Goal: Task Accomplishment & Management: Complete application form

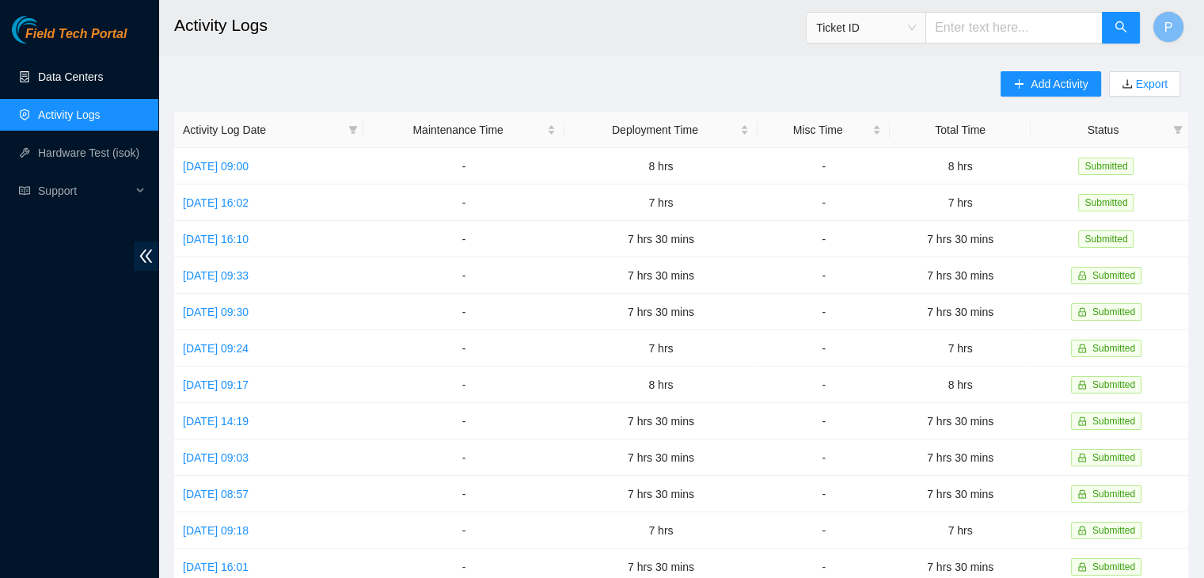
click at [93, 70] on link "Data Centers" at bounding box center [70, 76] width 65 height 13
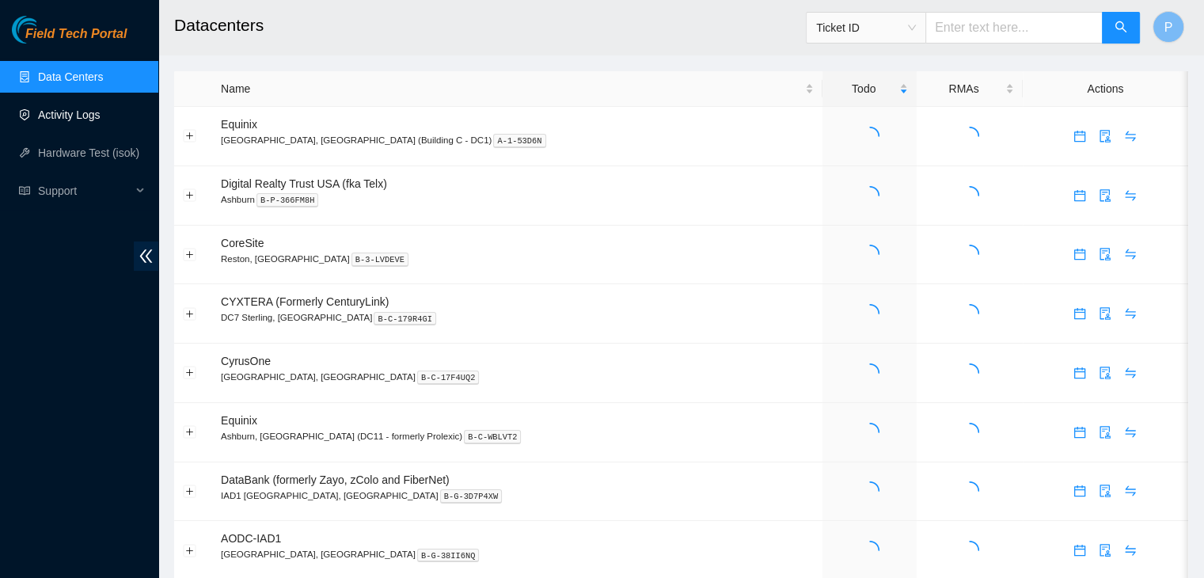
click at [77, 119] on link "Activity Logs" at bounding box center [69, 114] width 63 height 13
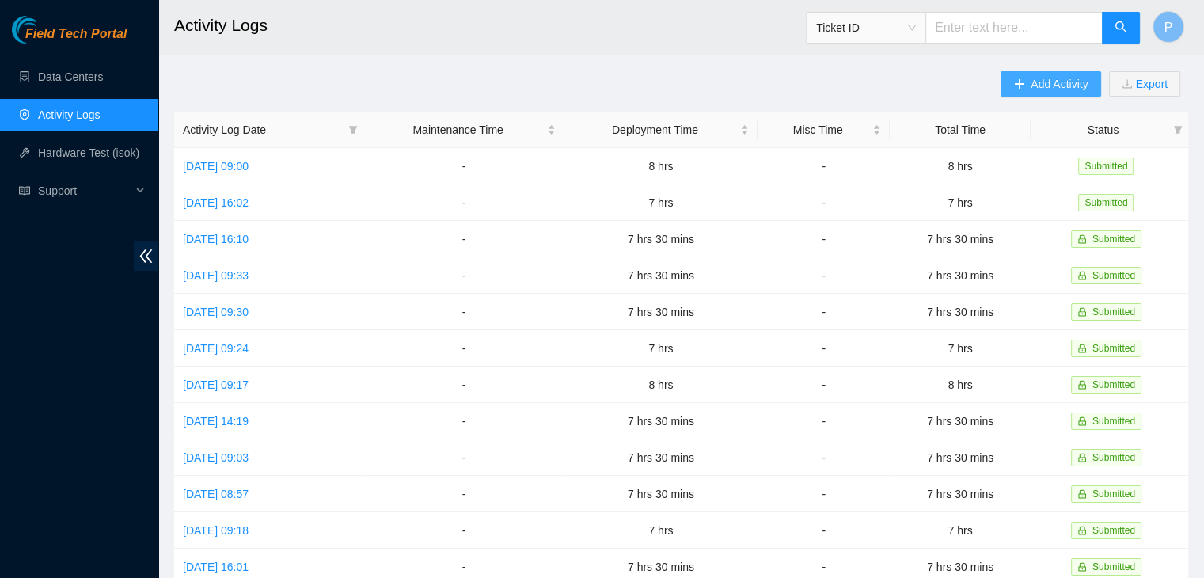
click at [1018, 92] on button "Add Activity" at bounding box center [1051, 83] width 100 height 25
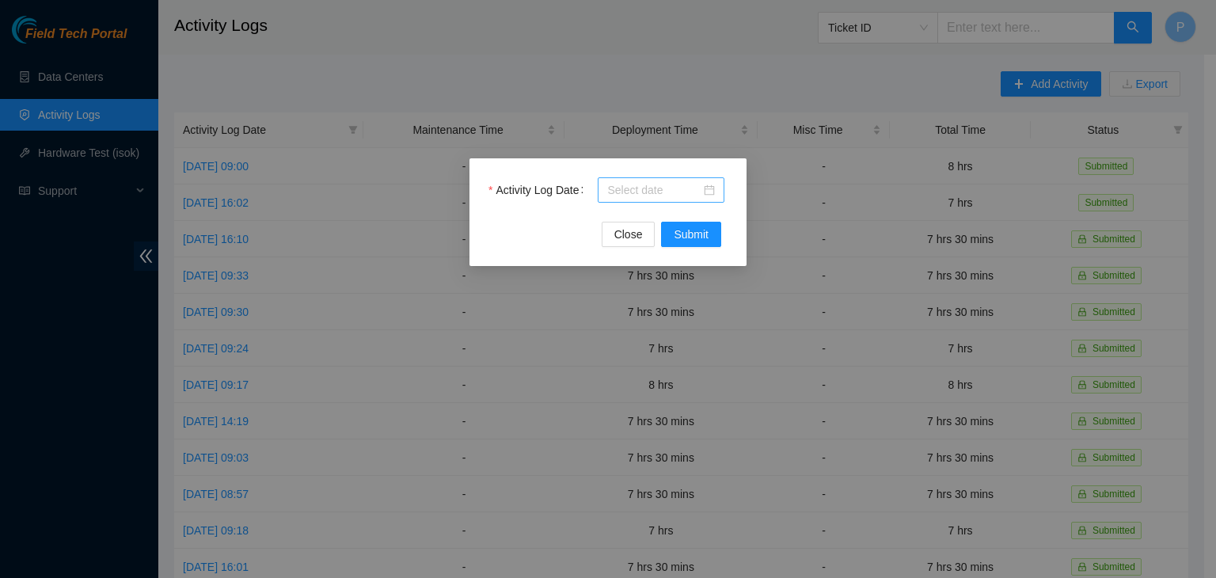
click at [617, 191] on input "Activity Log Date" at bounding box center [653, 189] width 93 height 17
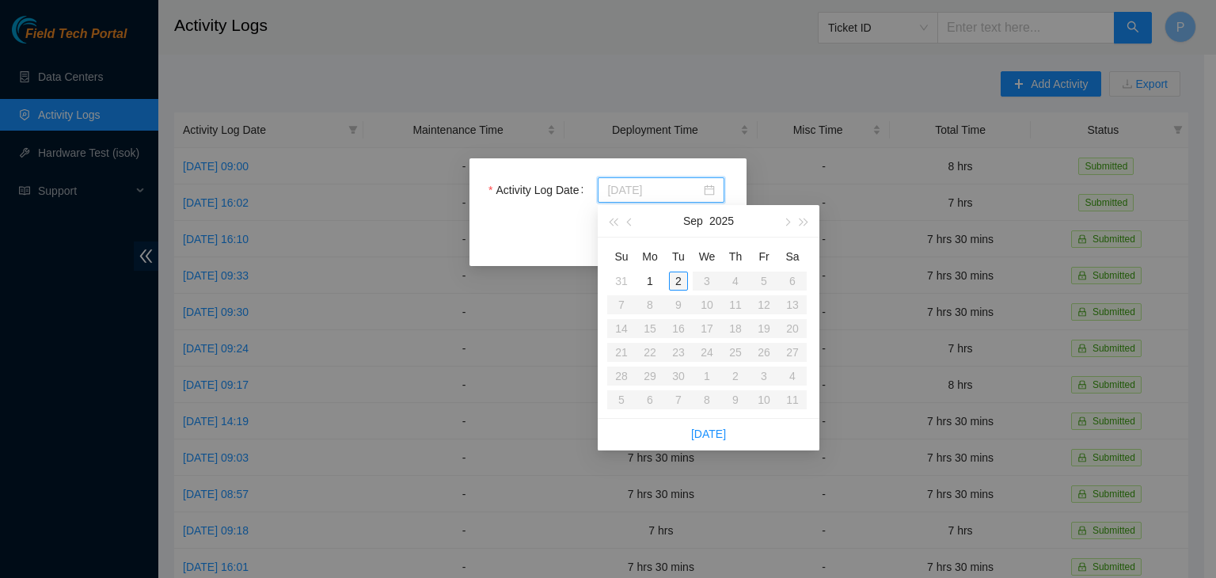
type input "2025-09-02"
click at [670, 282] on div "2" at bounding box center [678, 280] width 19 height 19
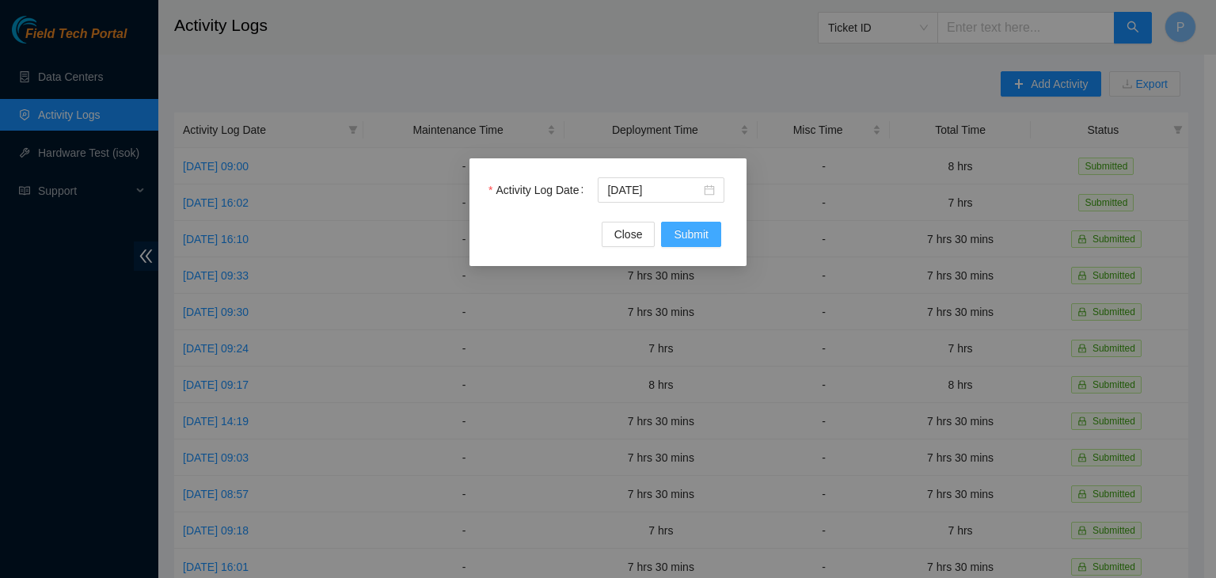
click at [675, 245] on button "Submit" at bounding box center [691, 234] width 60 height 25
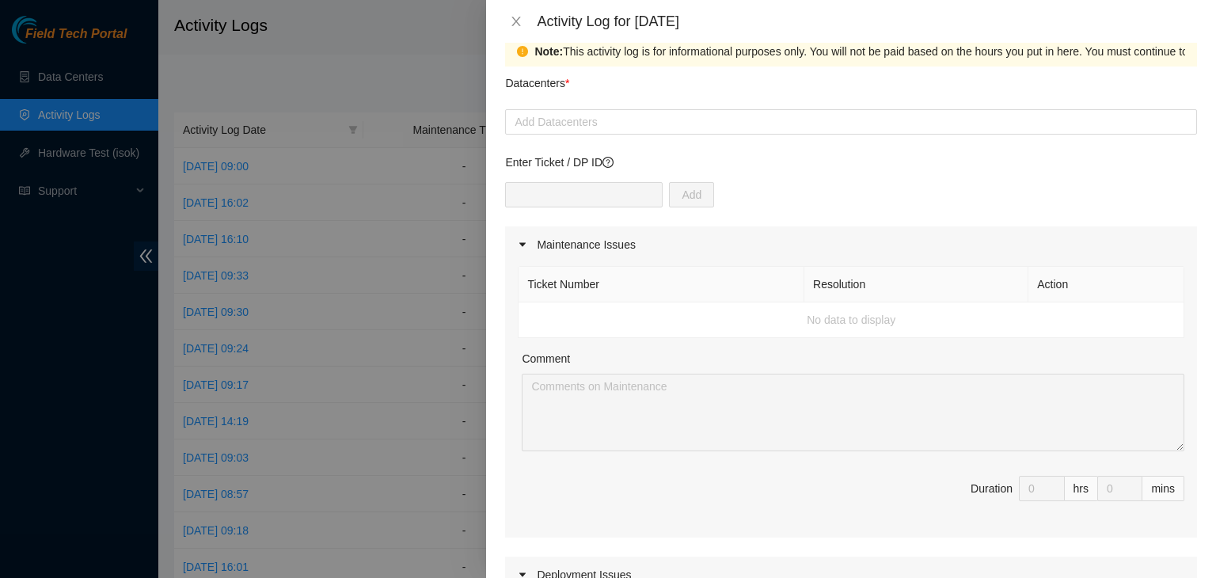
scroll to position [25, 0]
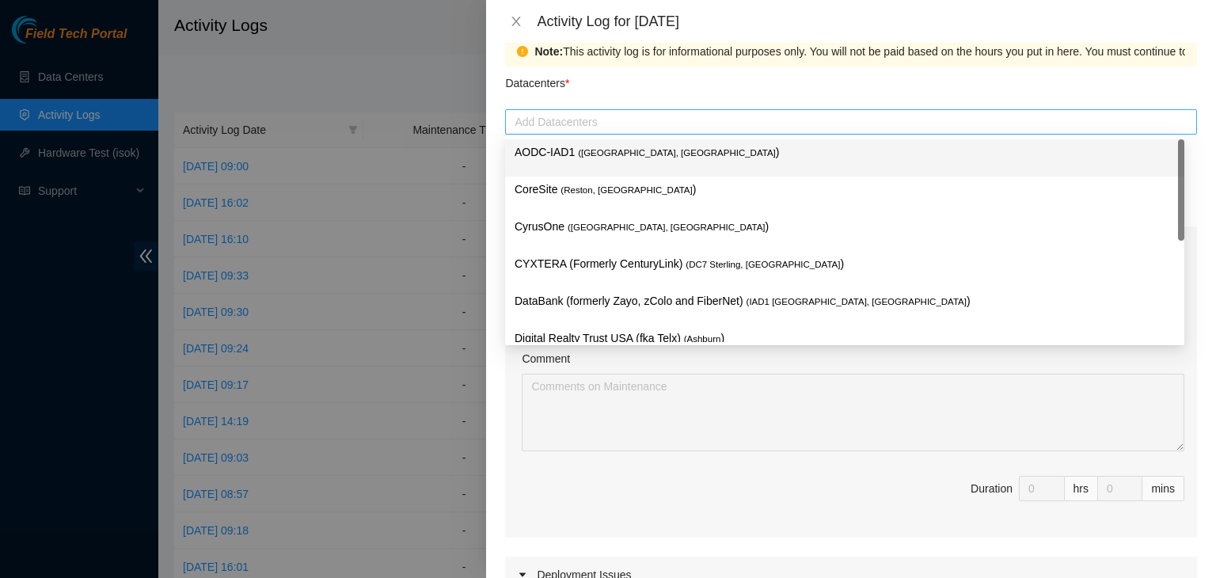
click at [633, 119] on div at bounding box center [851, 121] width 684 height 19
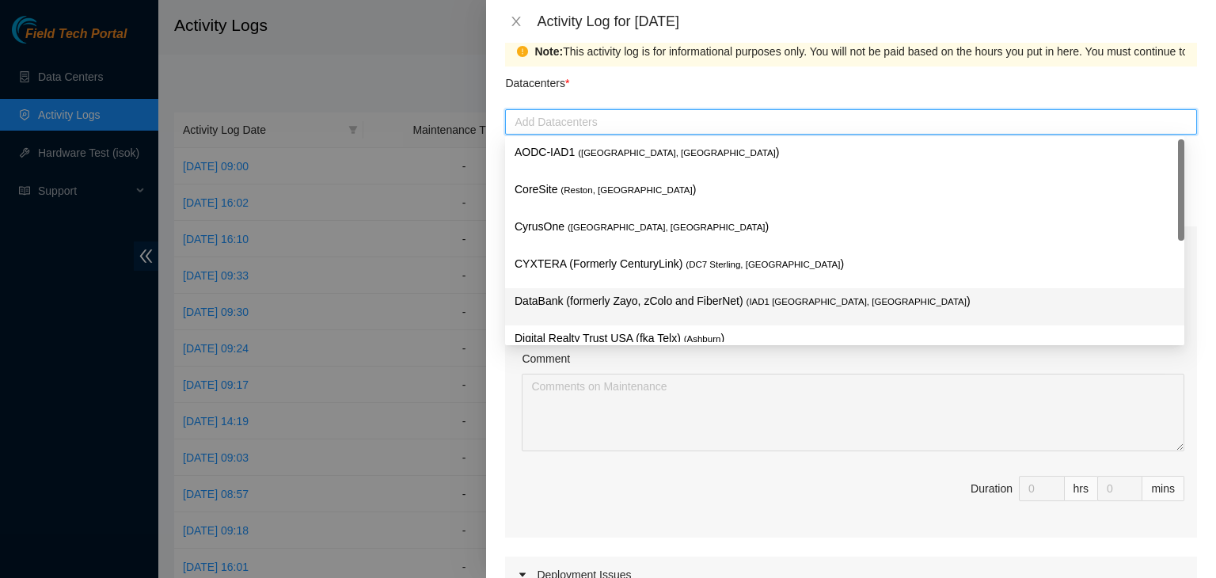
scroll to position [215, 0]
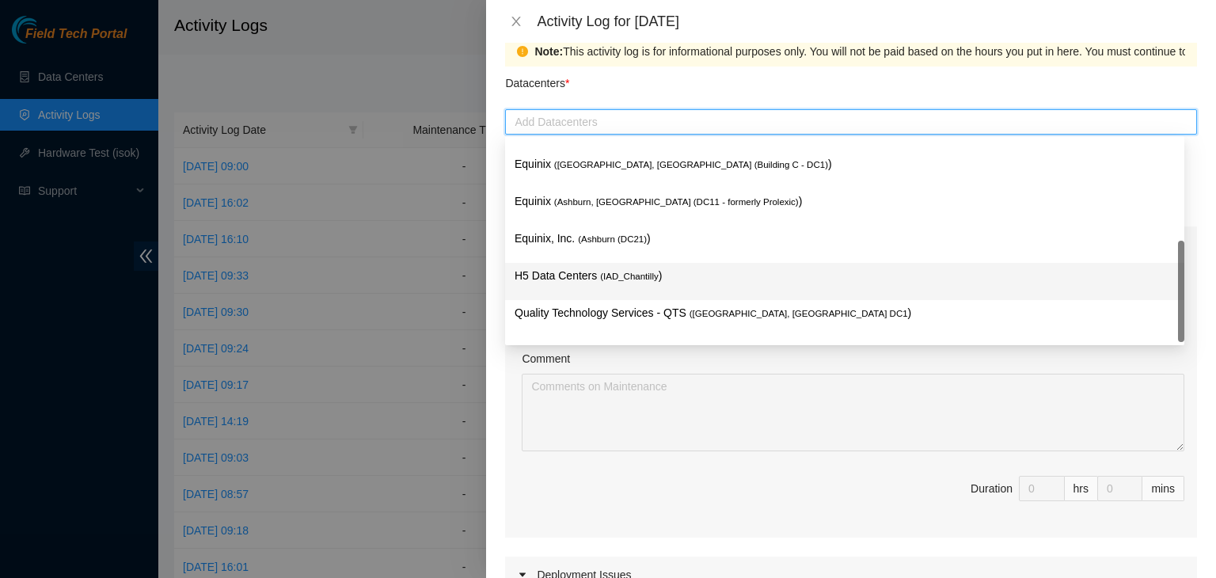
click at [605, 279] on span "( IAD_Chantilly" at bounding box center [629, 275] width 59 height 9
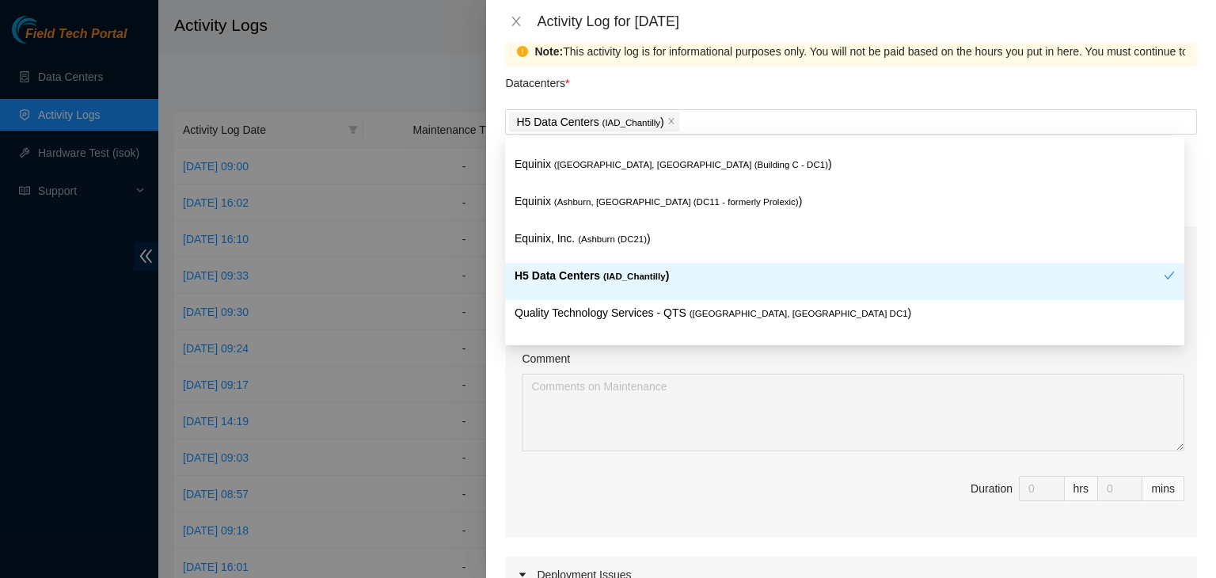
click at [494, 283] on div "Note: This activity log is for informational purposes only. You will not be pai…" at bounding box center [851, 310] width 730 height 535
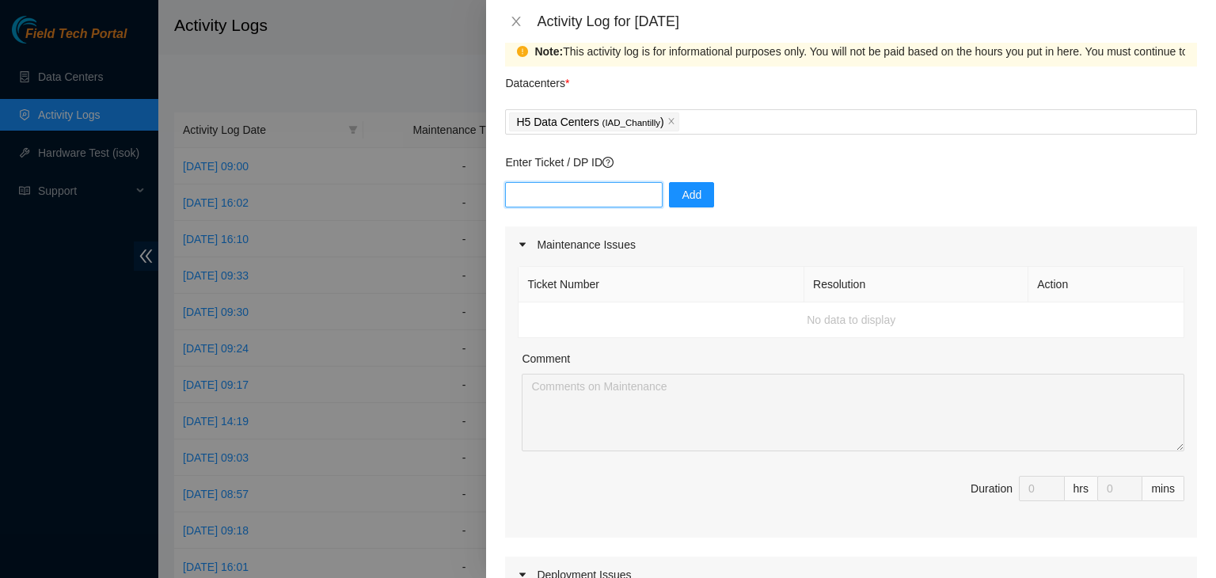
click at [559, 199] on input "text" at bounding box center [584, 194] width 158 height 25
paste input "DP82682"
type input "DP82682"
click at [669, 195] on button "Add" at bounding box center [691, 194] width 45 height 25
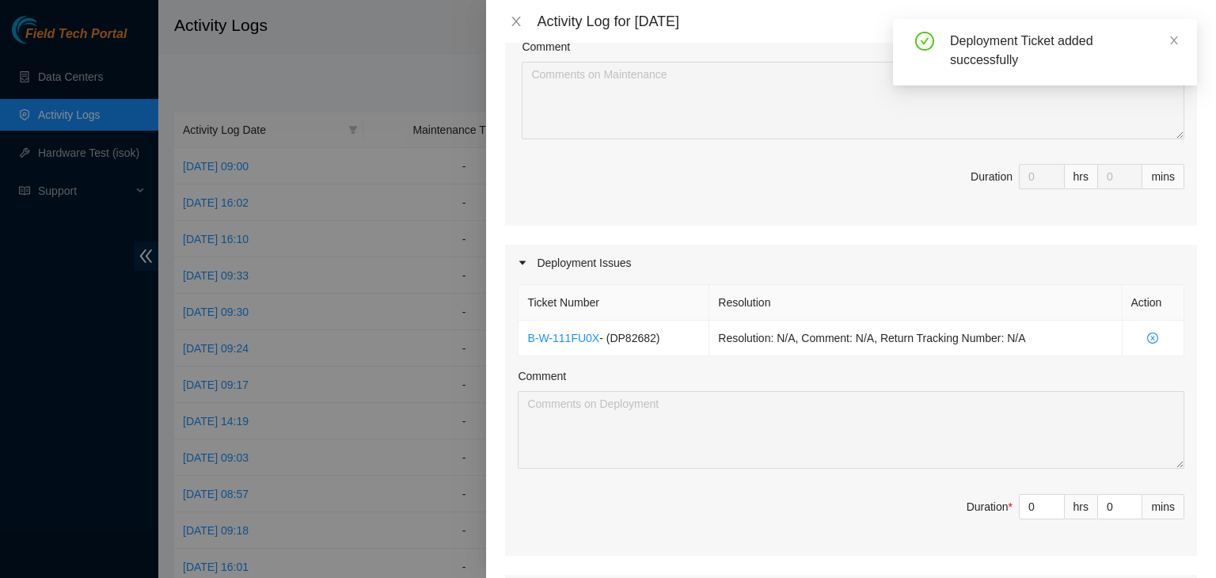
scroll to position [344, 0]
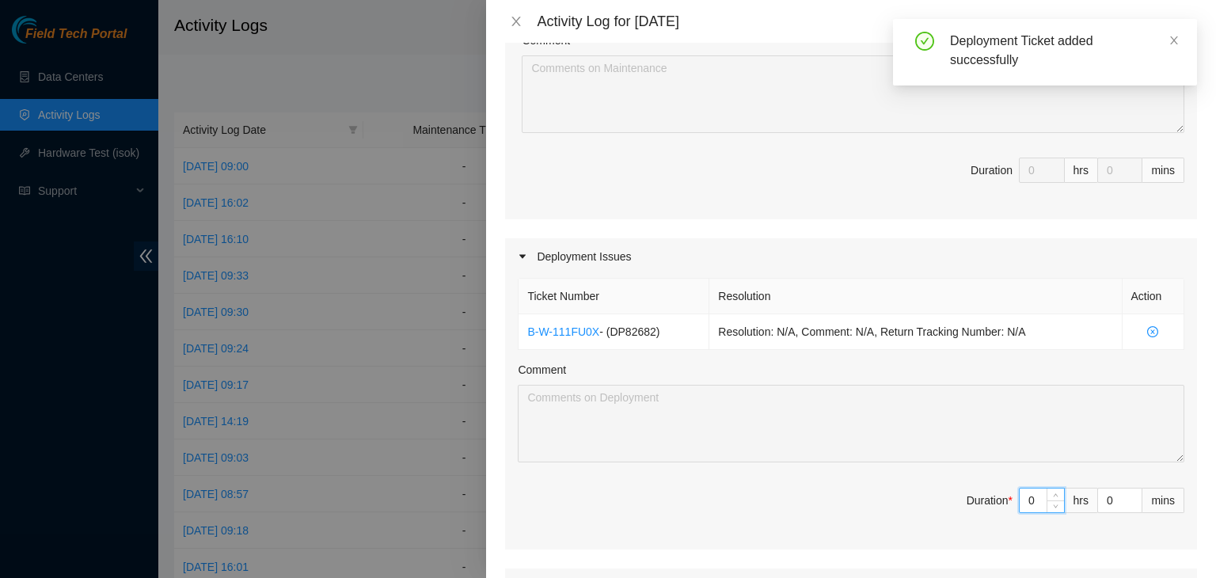
click at [1022, 494] on input "0" at bounding box center [1042, 500] width 44 height 24
type input "08"
type input "8"
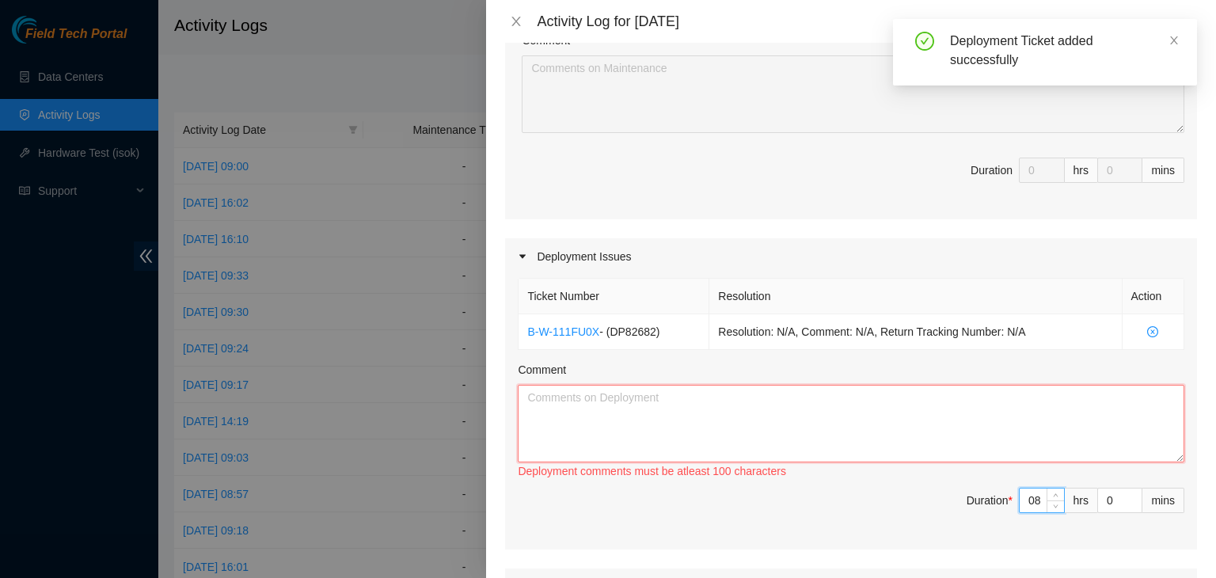
type input "8"
click at [906, 417] on textarea "Comment" at bounding box center [851, 424] width 666 height 78
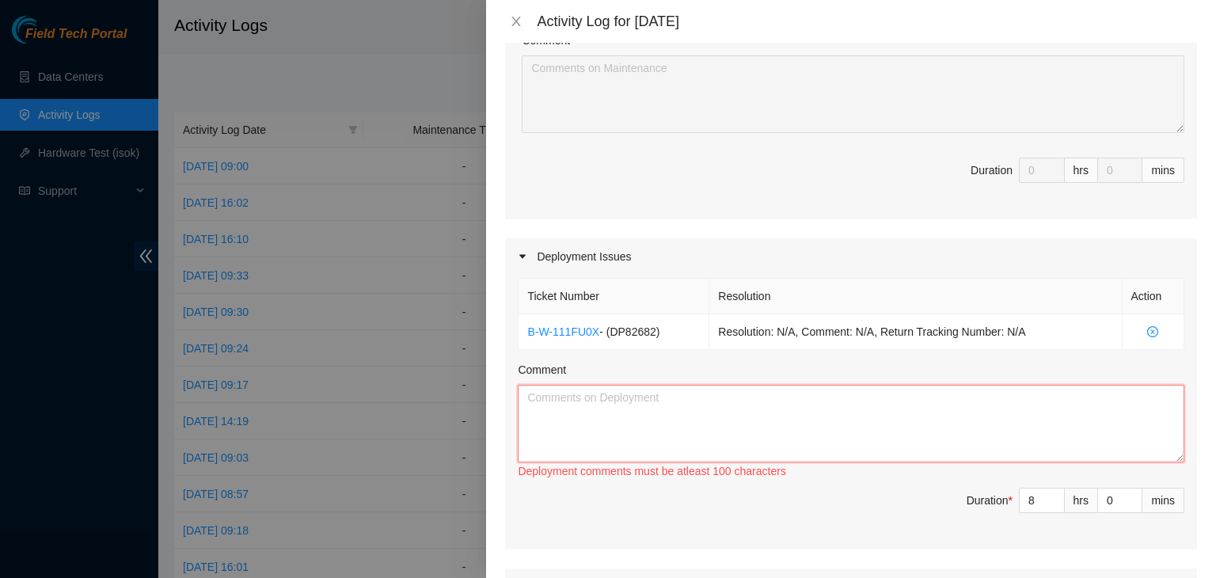
paste textarea "Hi Pat, EOD update: - finished rack/stack and cabling for all servers - powered…"
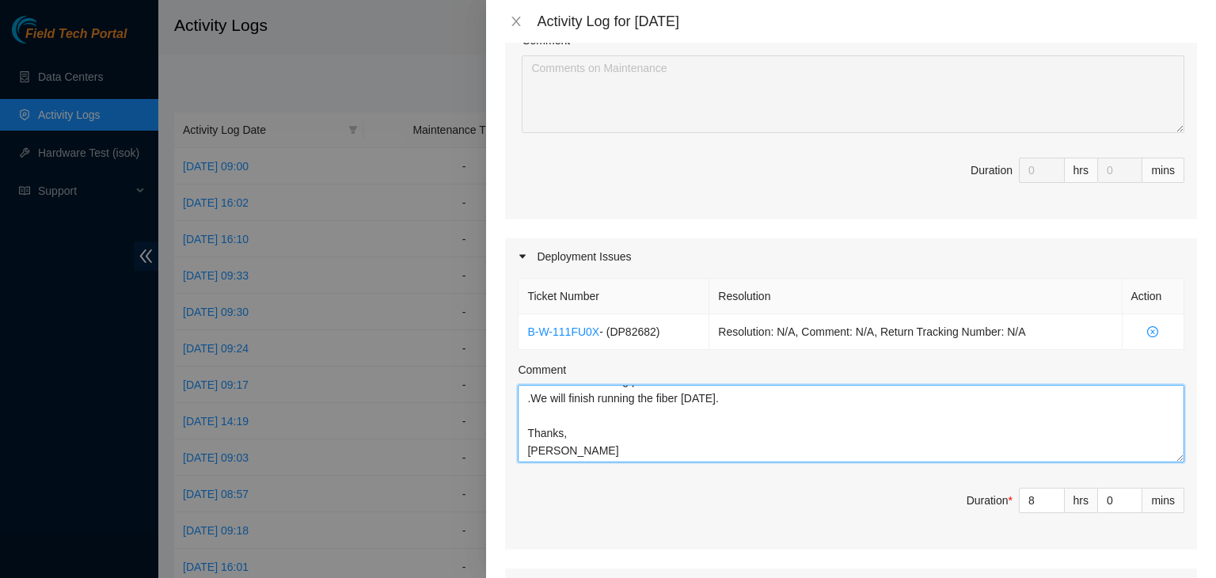
scroll to position [724, 0]
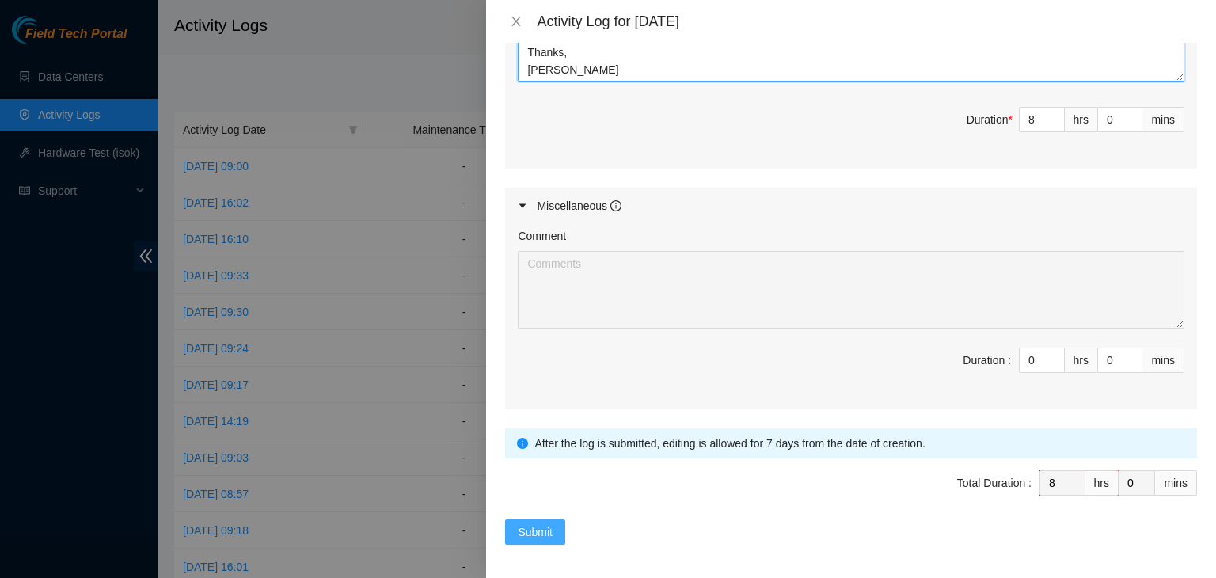
type textarea "Hi Pat, EOD update: - finished rack/stack and cabling for all servers - powered…"
click at [545, 523] on span "Submit" at bounding box center [535, 531] width 35 height 17
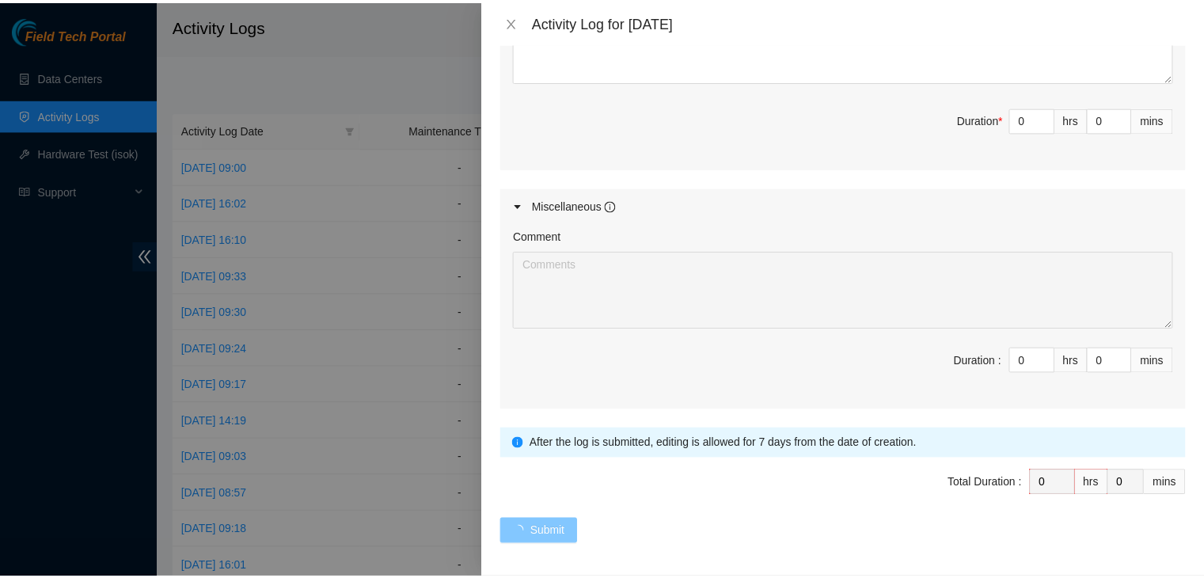
scroll to position [0, 0]
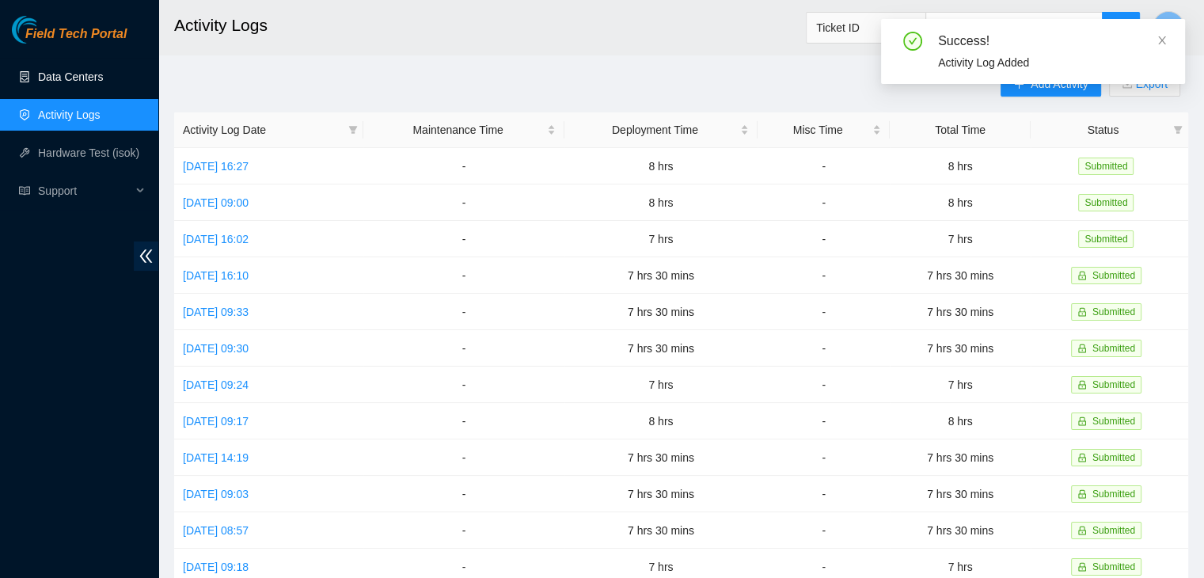
click at [95, 75] on link "Data Centers" at bounding box center [70, 76] width 65 height 13
